Goal: Information Seeking & Learning: Find specific page/section

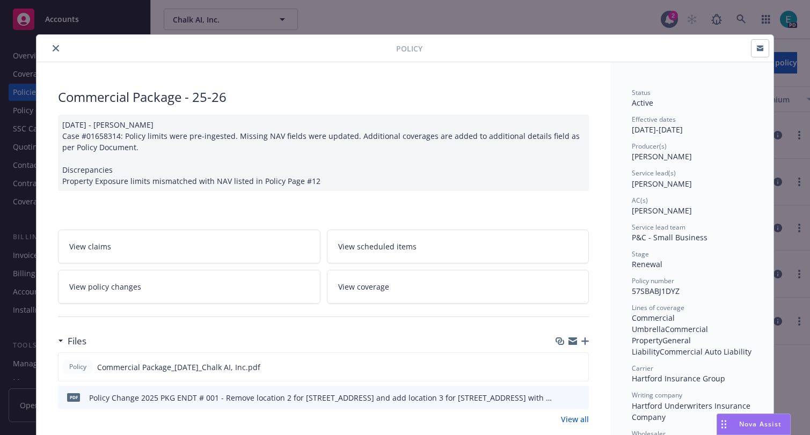
click at [53, 45] on icon "close" at bounding box center [56, 48] width 6 height 6
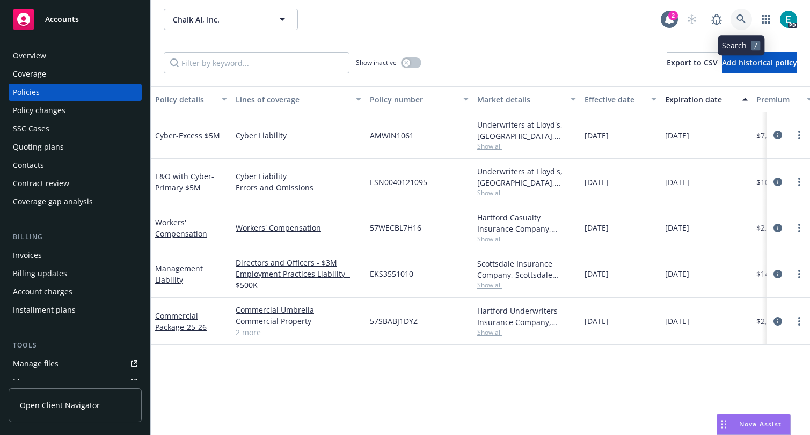
click at [741, 17] on icon at bounding box center [741, 19] width 10 height 10
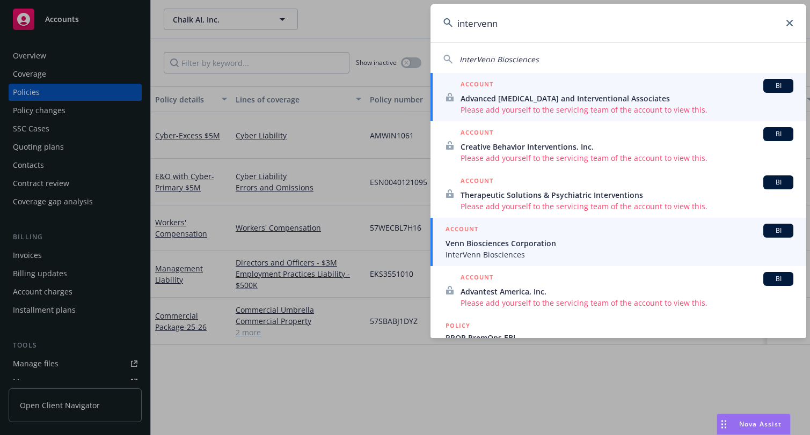
type input "intervenn"
click at [508, 245] on span "Venn Biosciences Corporation" at bounding box center [619, 243] width 348 height 11
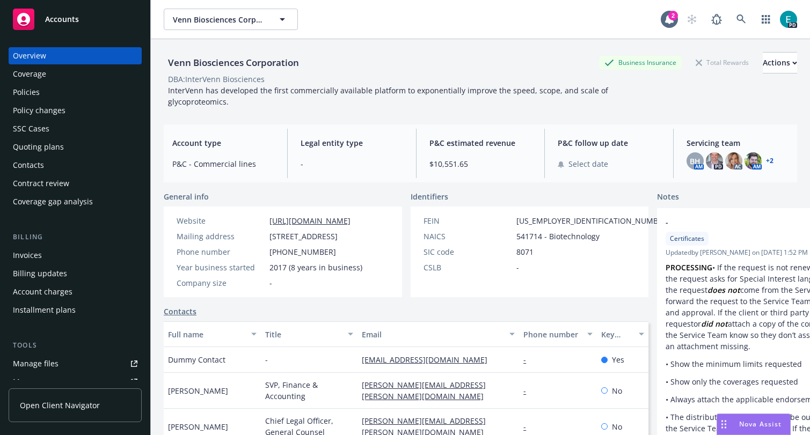
click at [23, 90] on div "Policies" at bounding box center [26, 92] width 27 height 17
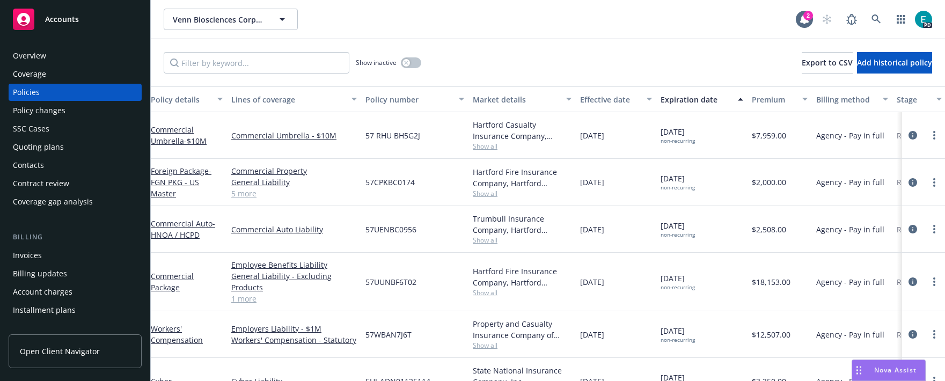
click at [236, 302] on link "1 more" at bounding box center [294, 298] width 126 height 11
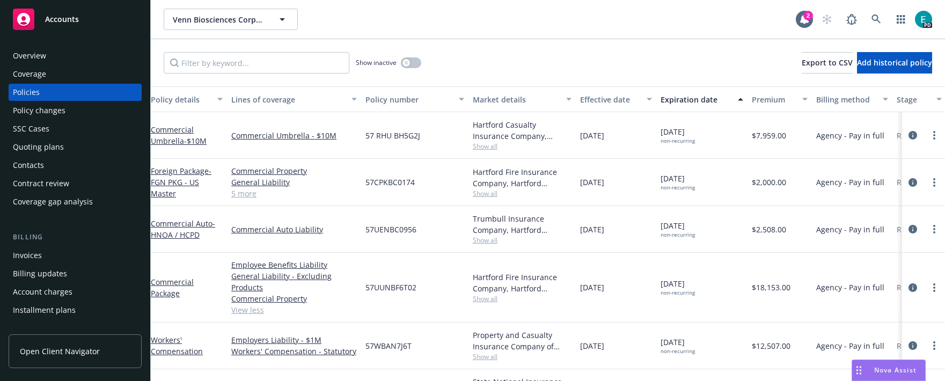
drag, startPoint x: 610, startPoint y: 311, endPoint x: 158, endPoint y: 104, distance: 497.0
click at [157, 104] on div "Policy details Lines of coverage Policy number Market details Effective date Ex…" at bounding box center [548, 260] width 794 height 349
click at [161, 100] on div "Policy details" at bounding box center [181, 99] width 60 height 11
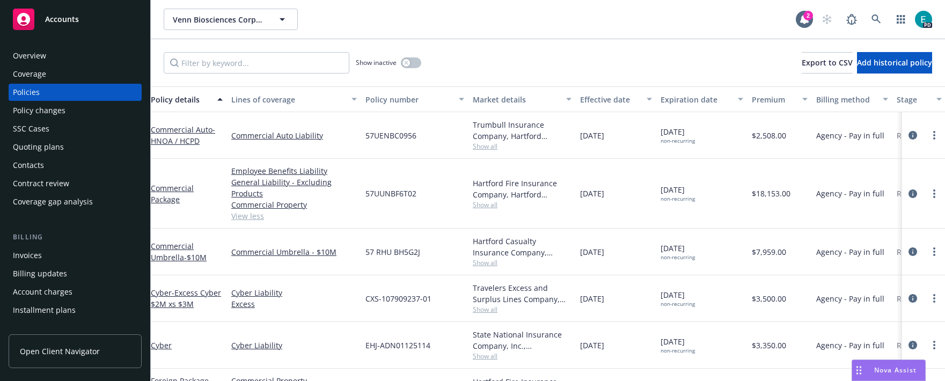
click at [158, 115] on div "Commercial Auto - HNOA / HCPD" at bounding box center [186, 135] width 80 height 47
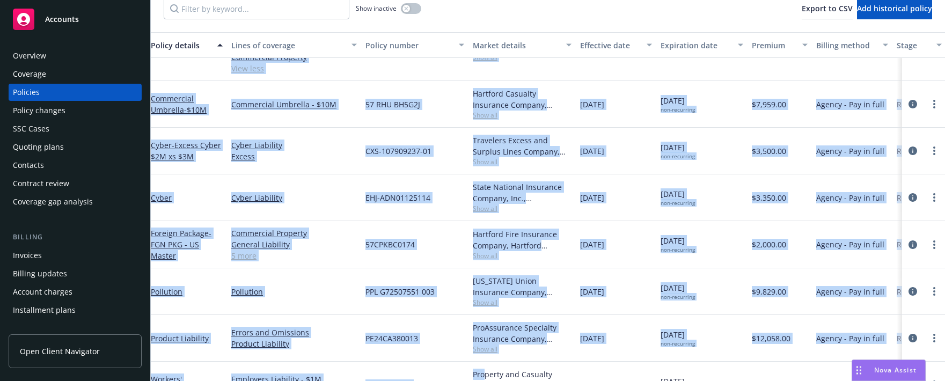
scroll to position [117, 4]
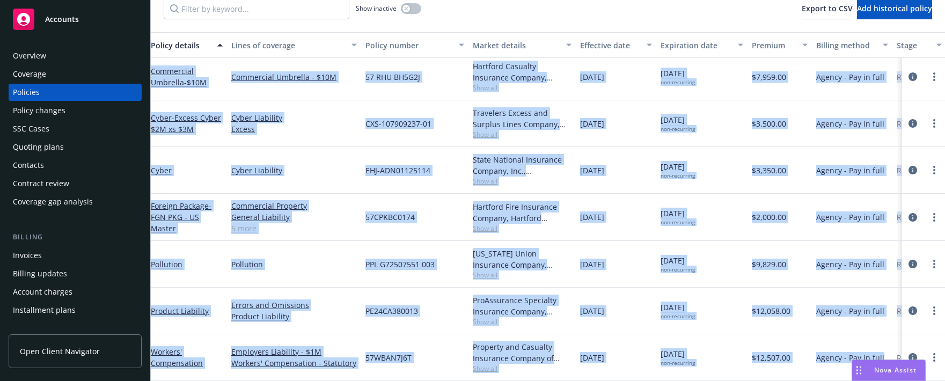
drag, startPoint x: 194, startPoint y: 163, endPoint x: 815, endPoint y: 364, distance: 653.3
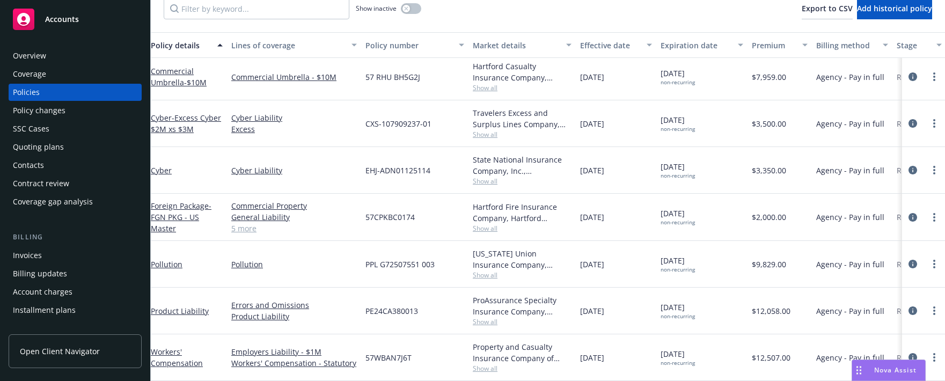
click at [660, 333] on div "[DATE] non-recurring" at bounding box center [701, 311] width 91 height 47
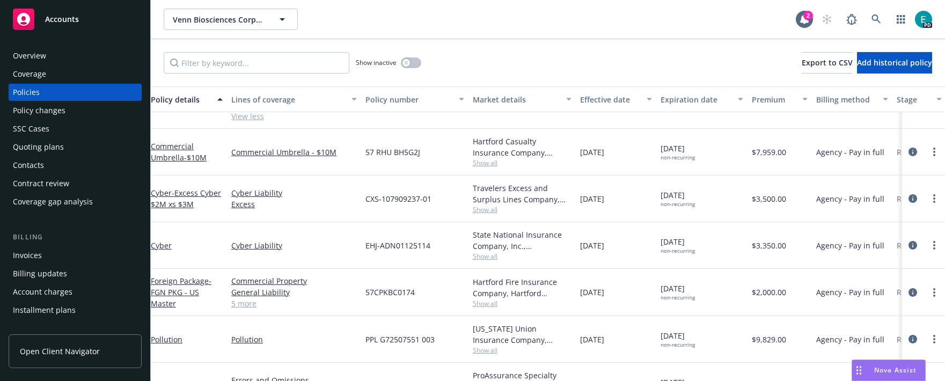
scroll to position [98, 4]
click at [24, 77] on div "Coverage" at bounding box center [29, 73] width 33 height 17
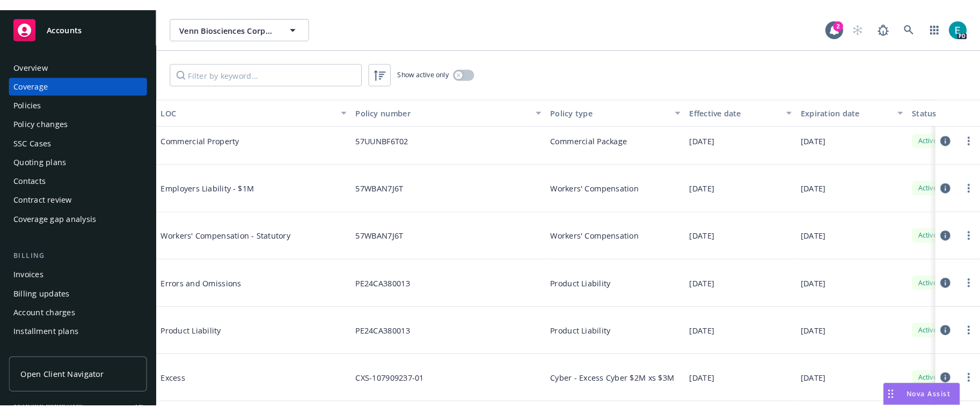
scroll to position [528, 0]
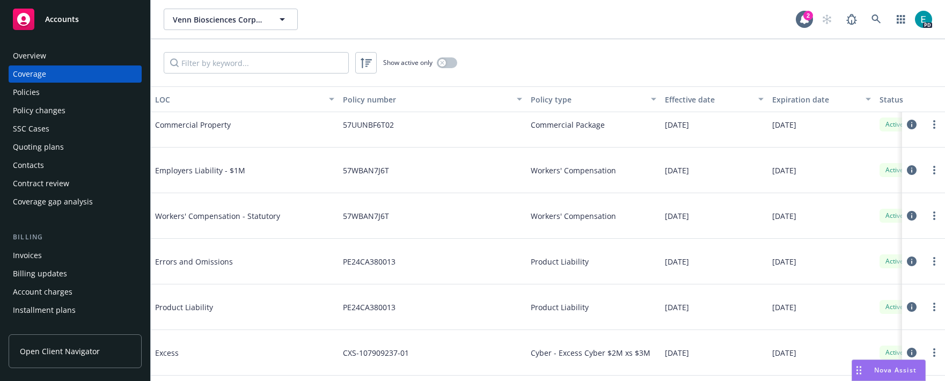
click at [25, 93] on div "Policies" at bounding box center [26, 92] width 27 height 17
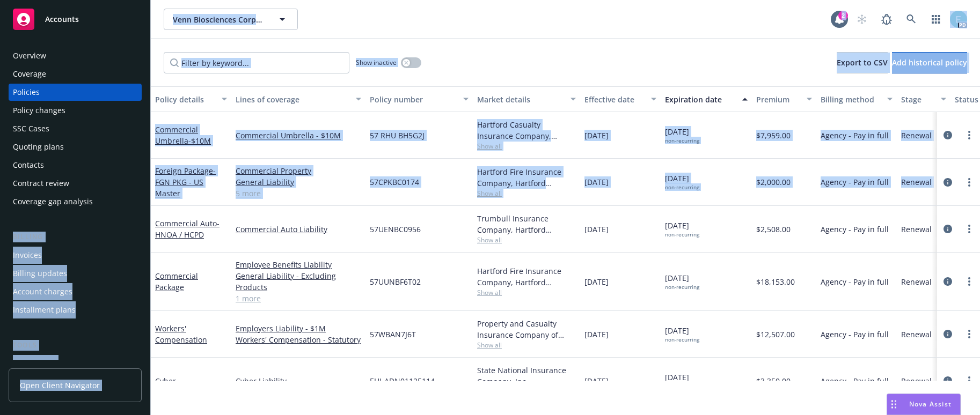
drag, startPoint x: 160, startPoint y: 224, endPoint x: 198, endPoint y: 209, distance: 40.3
click at [198, 209] on div "Accounts Overview Coverage Policies Policy changes SSC Cases Quoting plans Cont…" at bounding box center [490, 207] width 980 height 415
click at [198, 209] on div "Commercial Auto - HNOA / HCPD" at bounding box center [191, 229] width 80 height 47
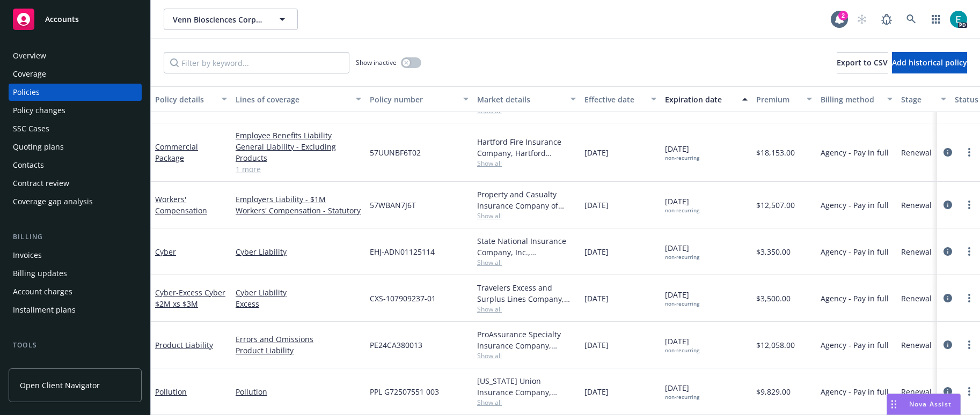
scroll to position [121, 0]
